Goal: Find specific page/section: Find specific page/section

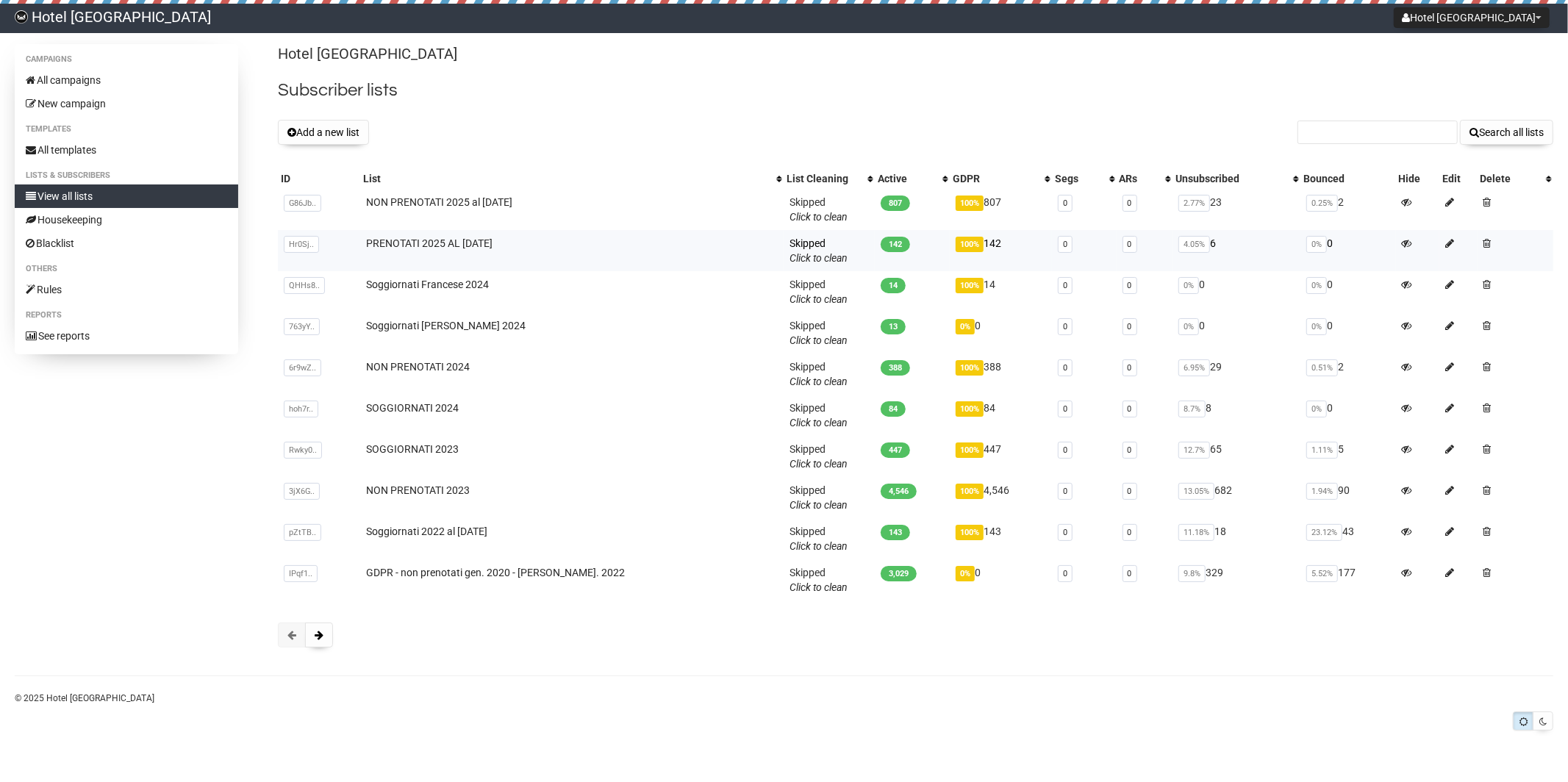
drag, startPoint x: 551, startPoint y: 242, endPoint x: 354, endPoint y: 244, distance: 197.0
click at [354, 244] on tr "Hr0Sj.. Hr0SjAxGk5CmdAhxM1xFdw PRENOTATI 2025 AL 16.07.2025 Skipped You can be …" at bounding box center [915, 250] width 1275 height 41
copy tr "Hr0SjAxGk5CmdAhxM1xFdw PRENOTATI 2025 AL 16.07.2025"
drag, startPoint x: 467, startPoint y: 366, endPoint x: 376, endPoint y: 365, distance: 91.0
click at [376, 365] on td "NON PRENOTATI 2024" at bounding box center [572, 373] width 424 height 41
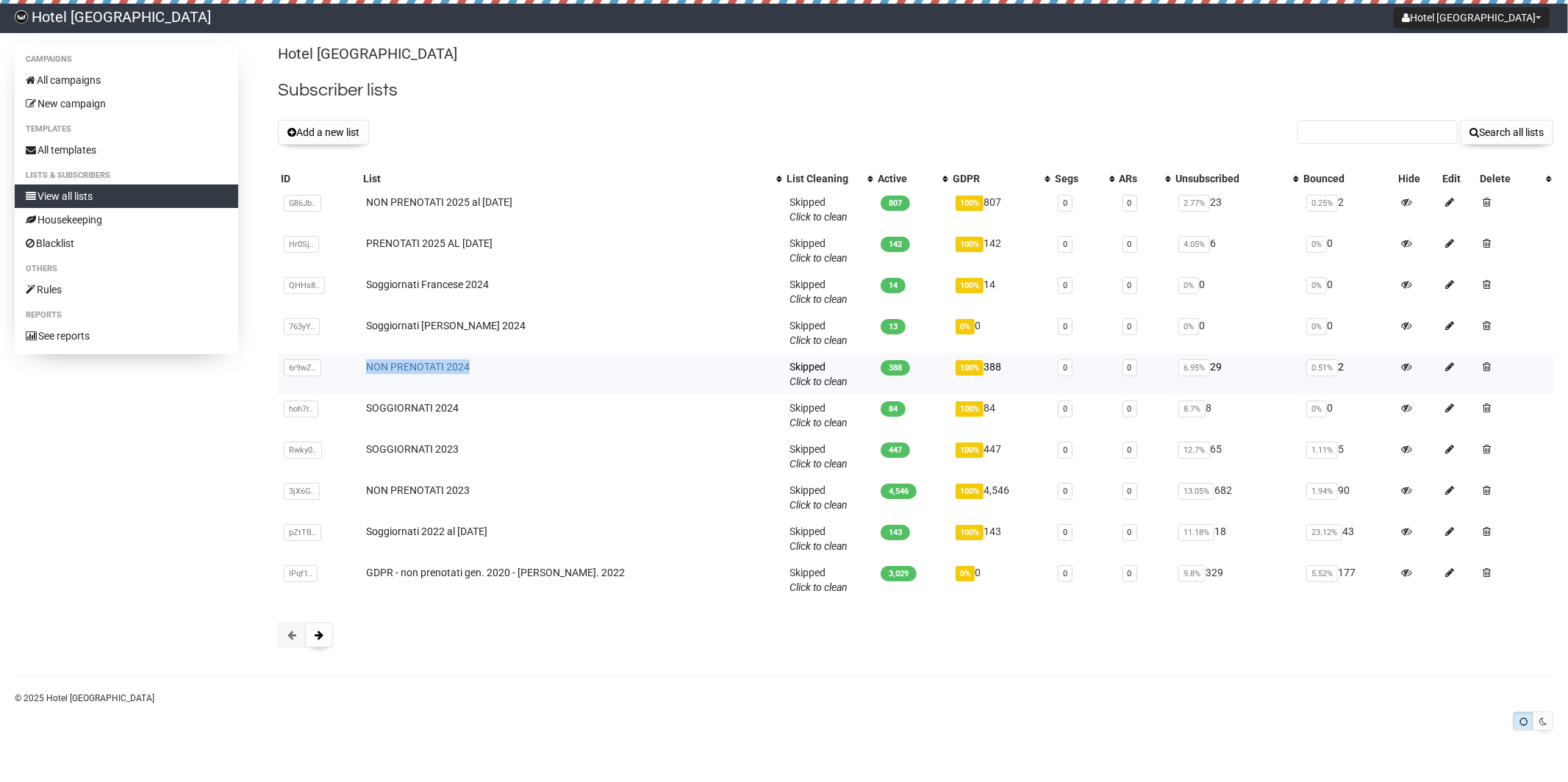
copy link "NON PRENOTATI 2024"
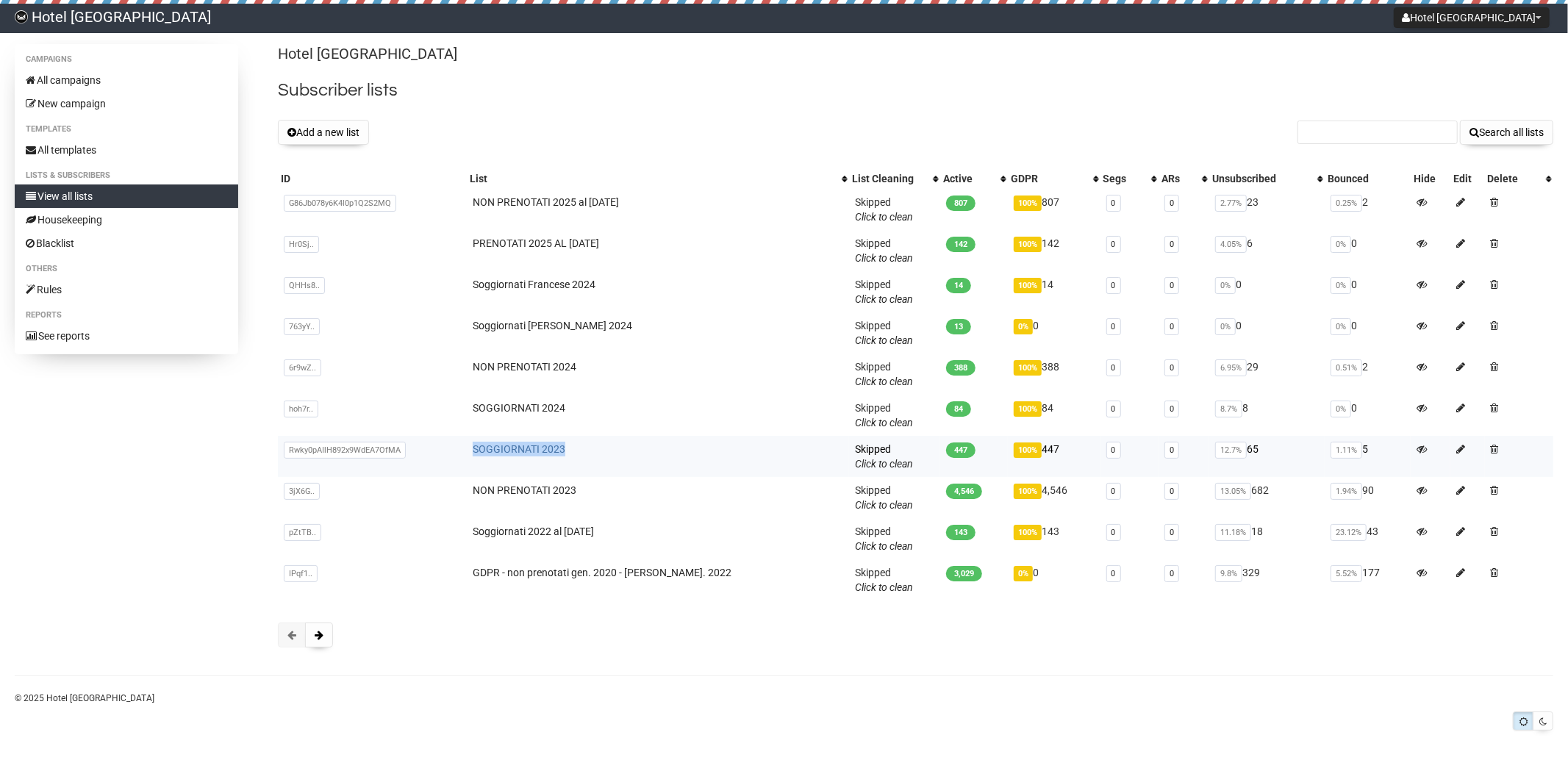
drag, startPoint x: 595, startPoint y: 449, endPoint x: 491, endPoint y: 446, distance: 104.0
click at [491, 446] on td "SOGGIORNATI 2023" at bounding box center [658, 456] width 382 height 41
copy link "SOGGIORNATI 2023"
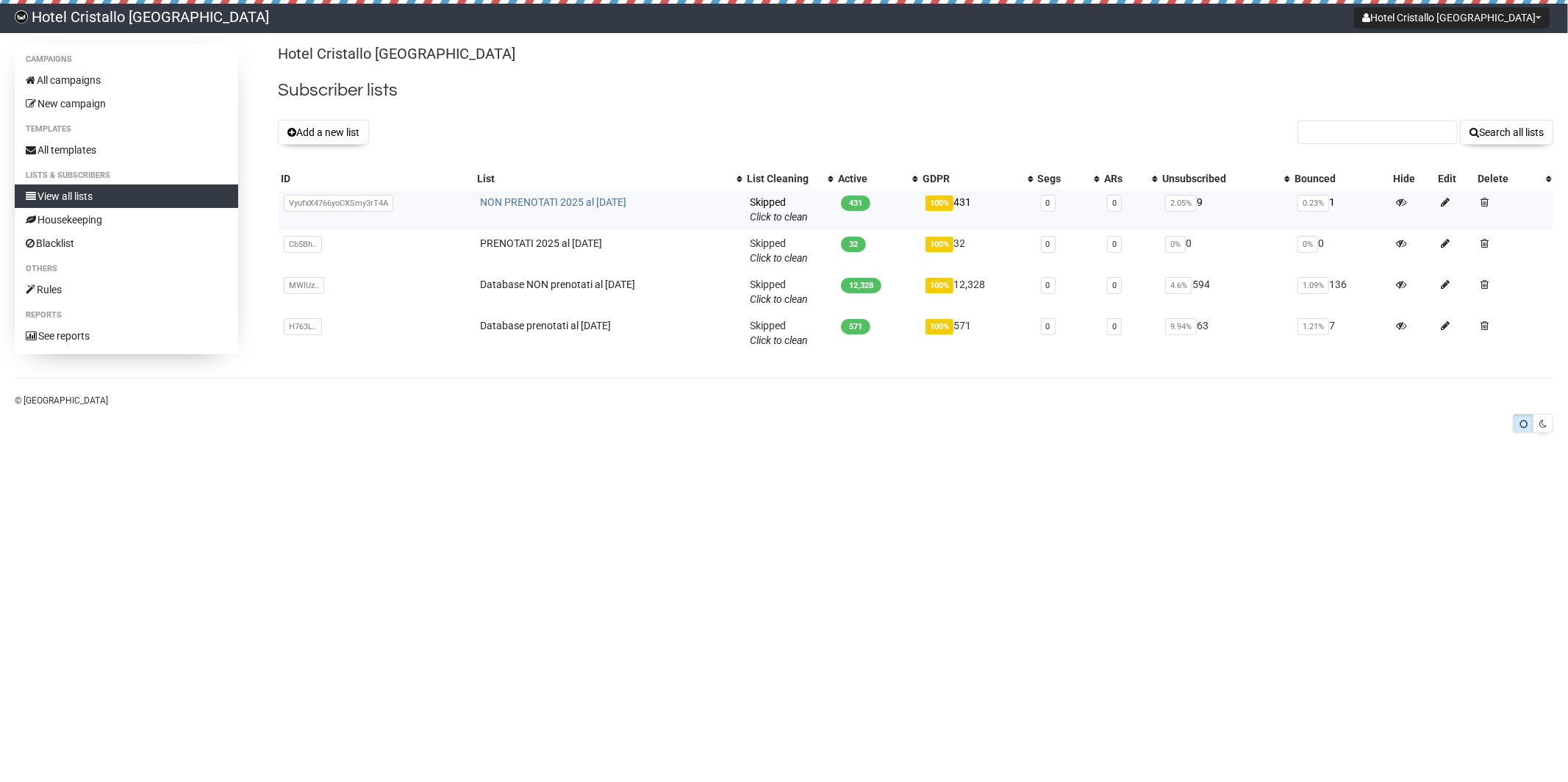
drag, startPoint x: 635, startPoint y: 195, endPoint x: 478, endPoint y: 205, distance: 157.3
click at [478, 205] on td "NON PRENOTATI 2025 al [DATE]" at bounding box center [609, 209] width 270 height 41
drag, startPoint x: 472, startPoint y: 204, endPoint x: 659, endPoint y: 199, distance: 187.1
click at [659, 199] on td "NON PRENOTATI 2025 al [DATE]" at bounding box center [609, 209] width 270 height 41
copy link "NON PRENOTATI 2025 al [DATE]"
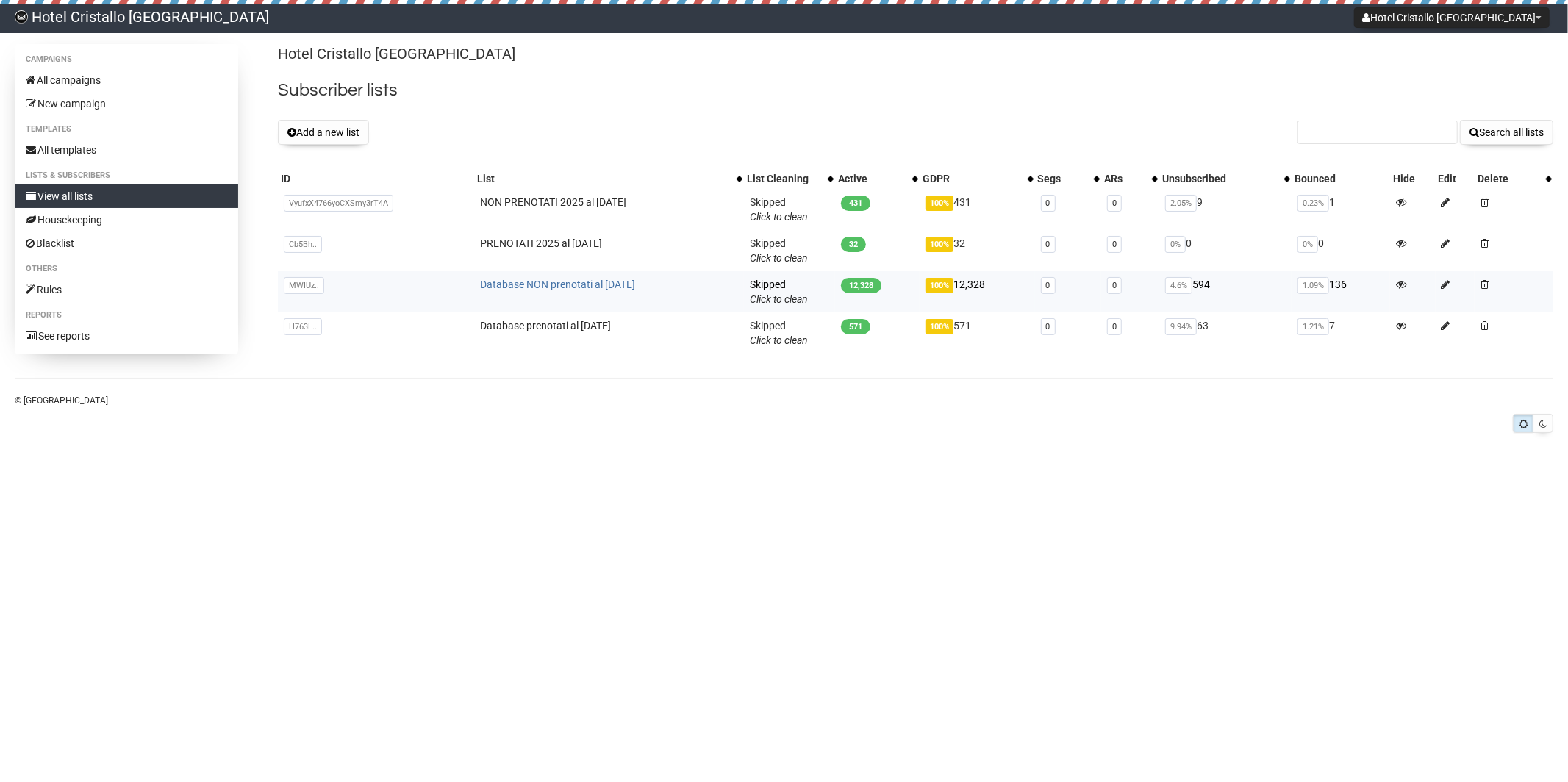
drag, startPoint x: 684, startPoint y: 289, endPoint x: 517, endPoint y: 288, distance: 167.0
click at [442, 288] on tr "MWIUz.. MWIUzinNKQdkvluJt9p6Vg Database NON prenotati al [DATE] Skipped You can…" at bounding box center [915, 291] width 1275 height 41
copy tr "MWIUzinNKQdkvluJt9p6Vg Database NON prenotati al [DATE]"
